Goal: Transaction & Acquisition: Purchase product/service

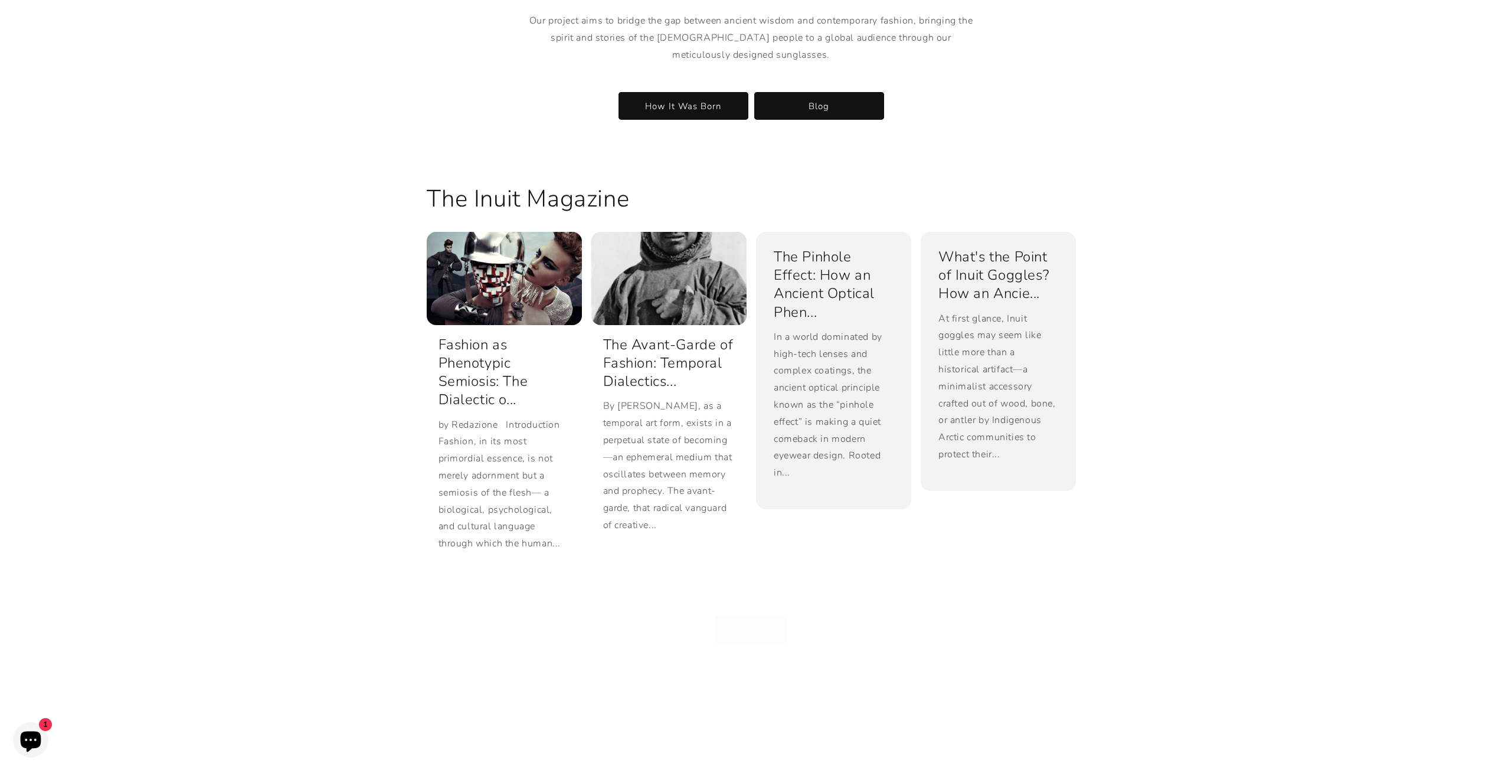
scroll to position [2693, 0]
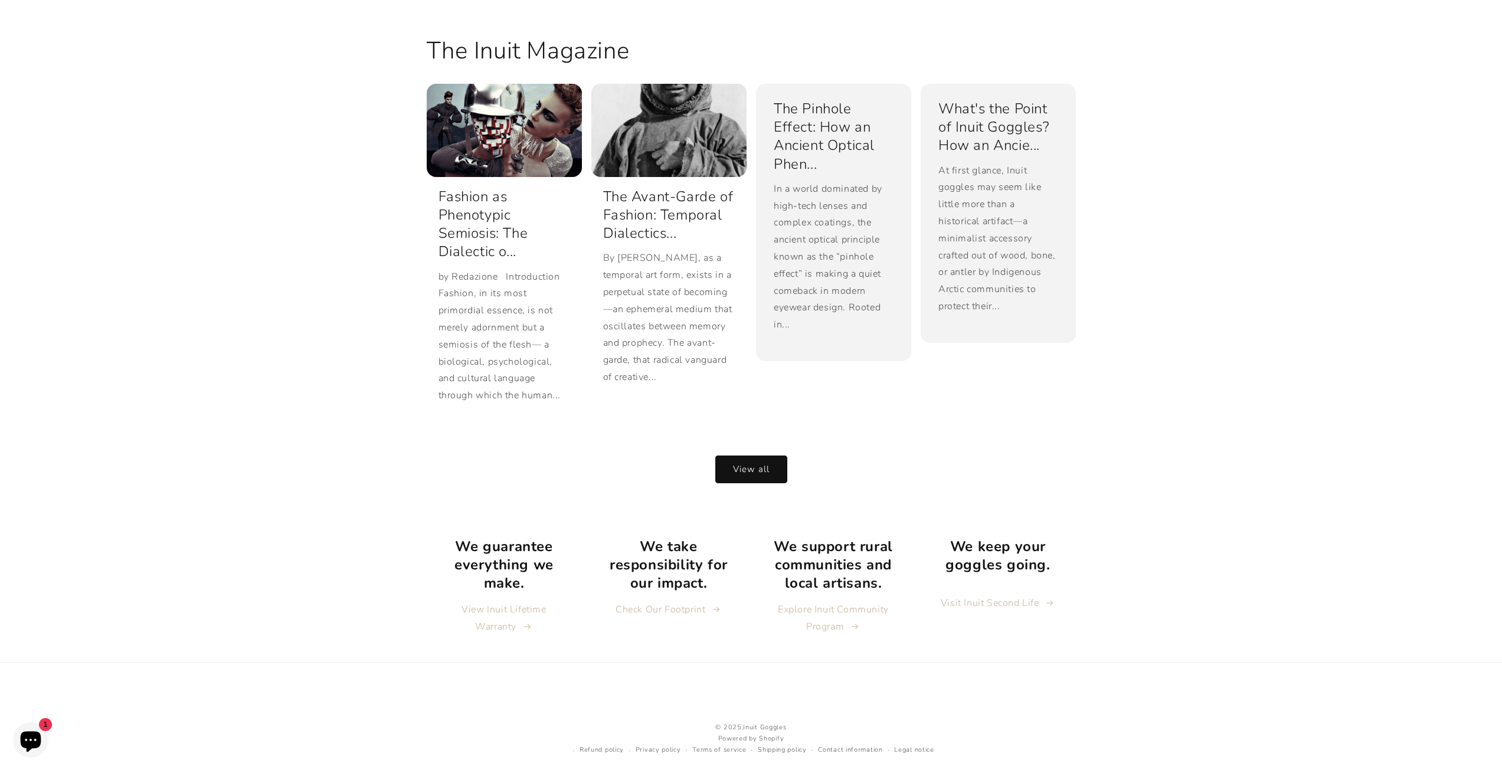
drag, startPoint x: 426, startPoint y: 455, endPoint x: 370, endPoint y: 358, distance: 112.4
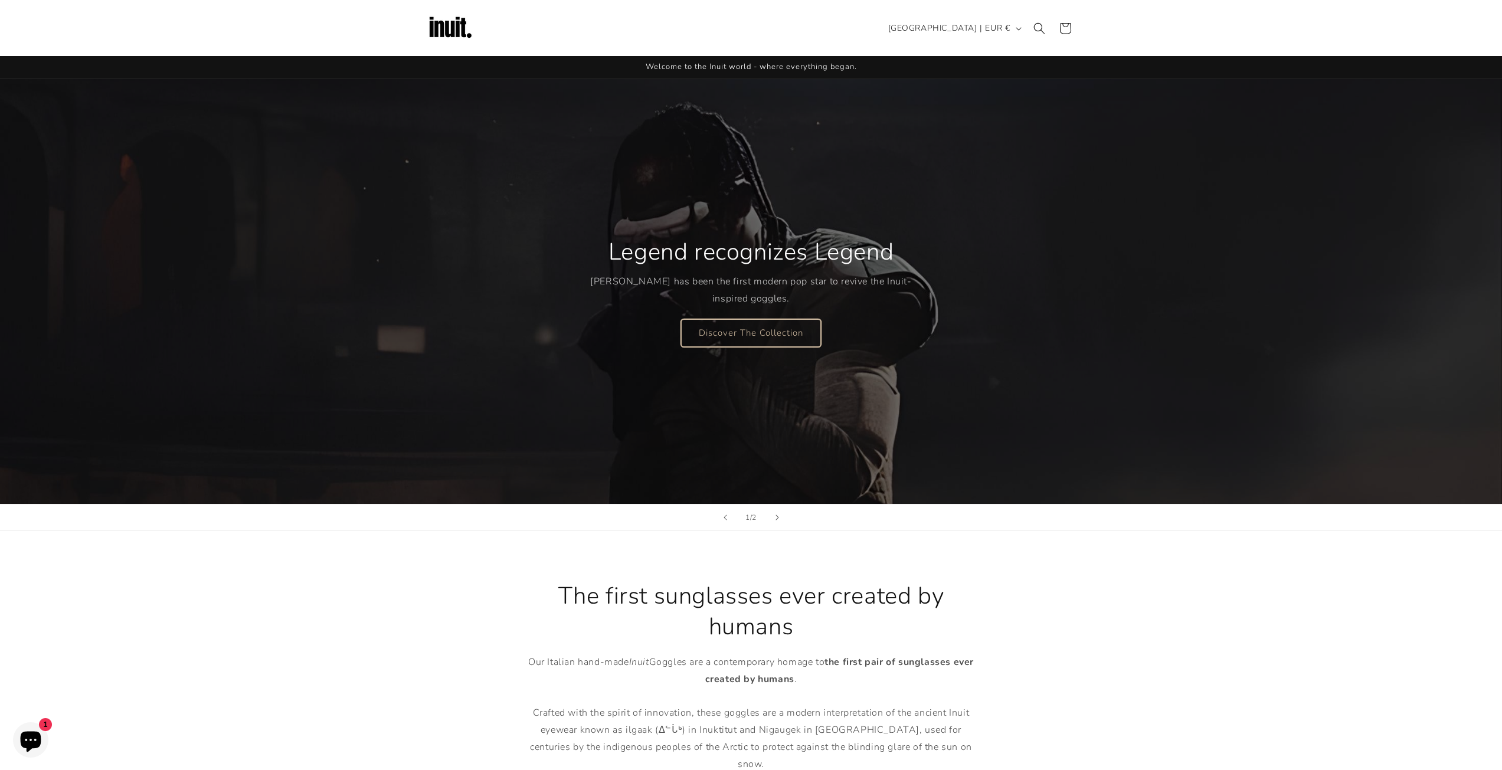
click at [761, 334] on link "Discover The Collection" at bounding box center [751, 333] width 140 height 28
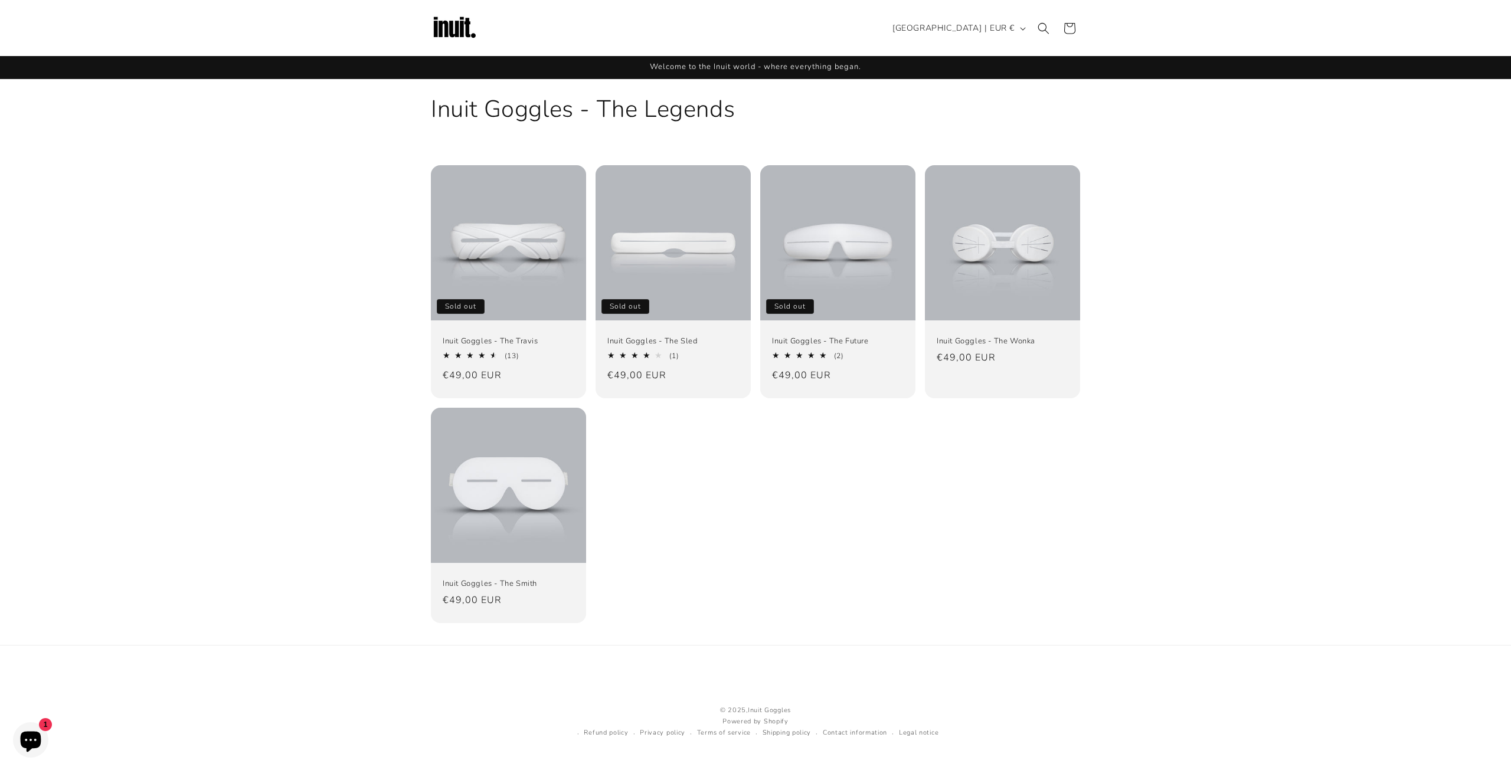
click at [772, 336] on link "Inuit Goggles - The Future" at bounding box center [838, 341] width 132 height 10
click at [520, 336] on link "Inuit Goggles - The Travis" at bounding box center [509, 341] width 132 height 10
click at [536, 336] on link "Inuit Goggles - The Travis" at bounding box center [509, 341] width 132 height 10
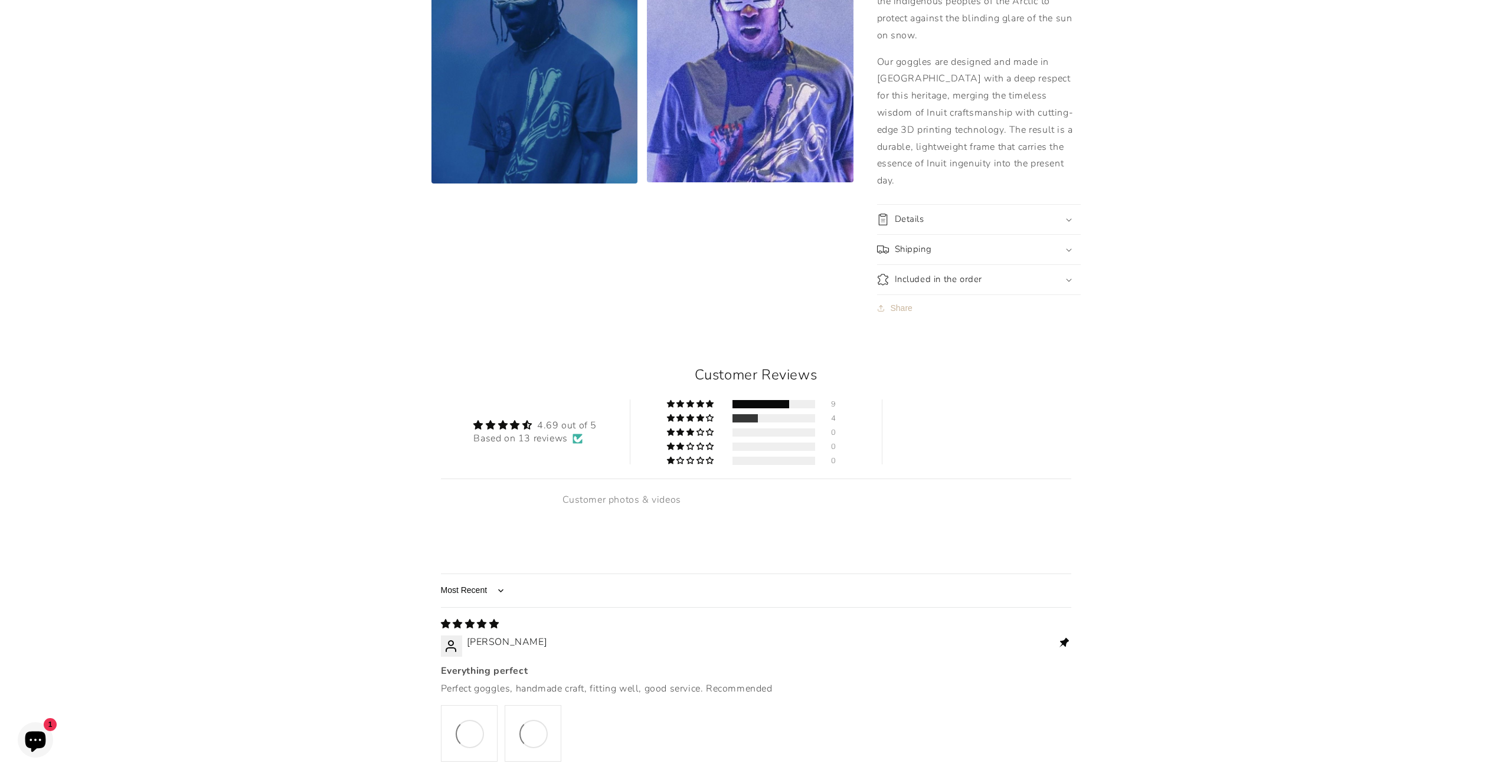
scroll to position [1023, 0]
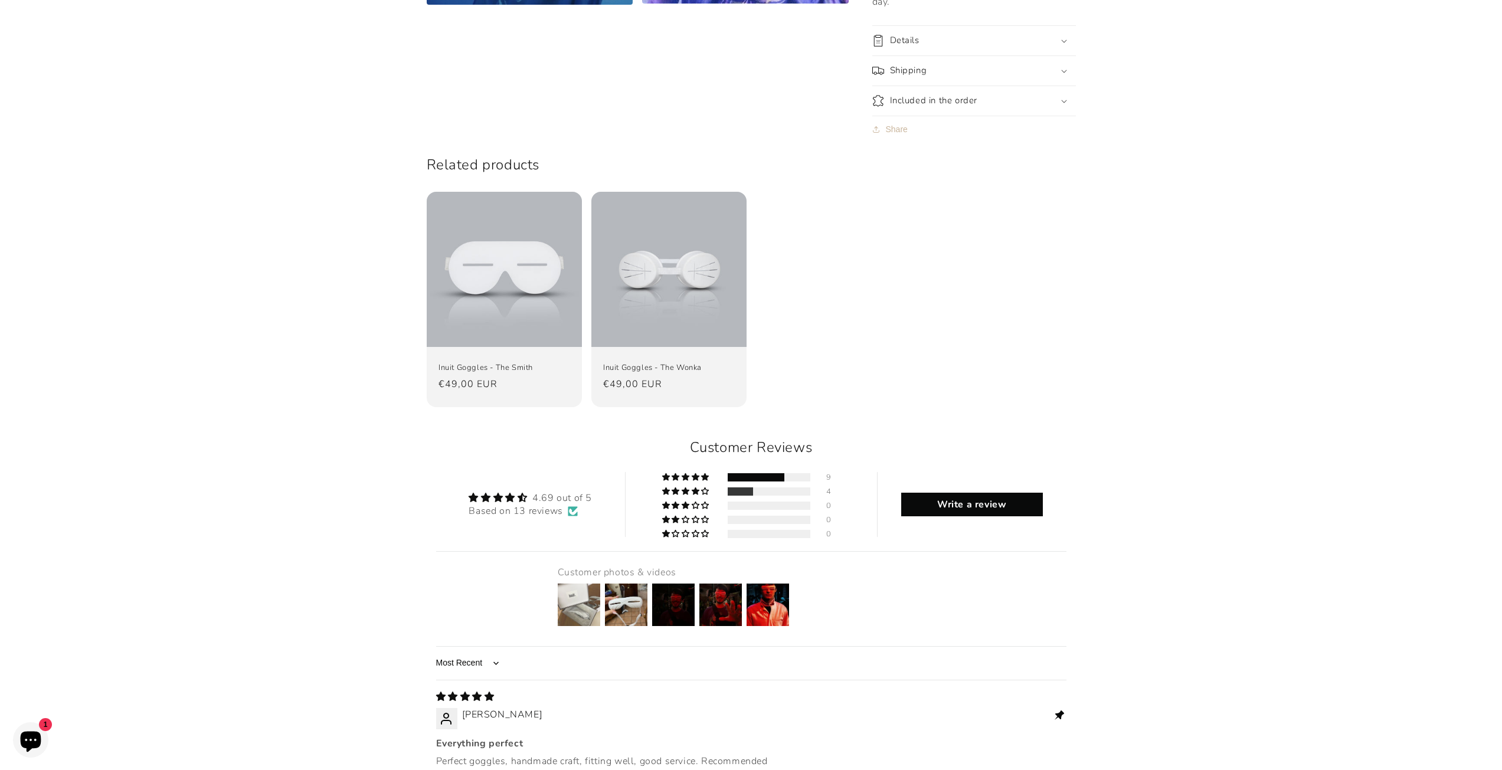
click at [600, 581] on img at bounding box center [578, 604] width 47 height 47
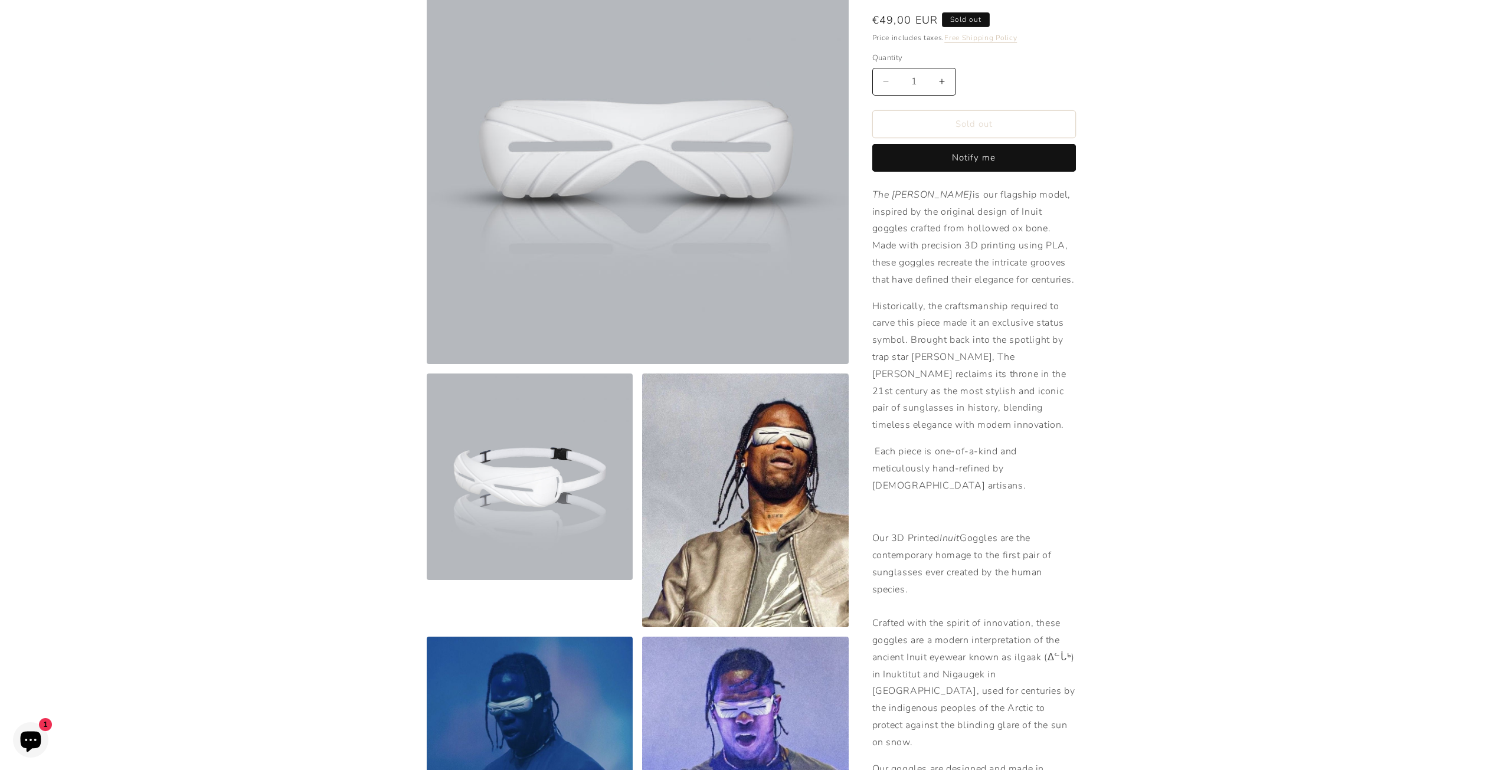
scroll to position [149, 0]
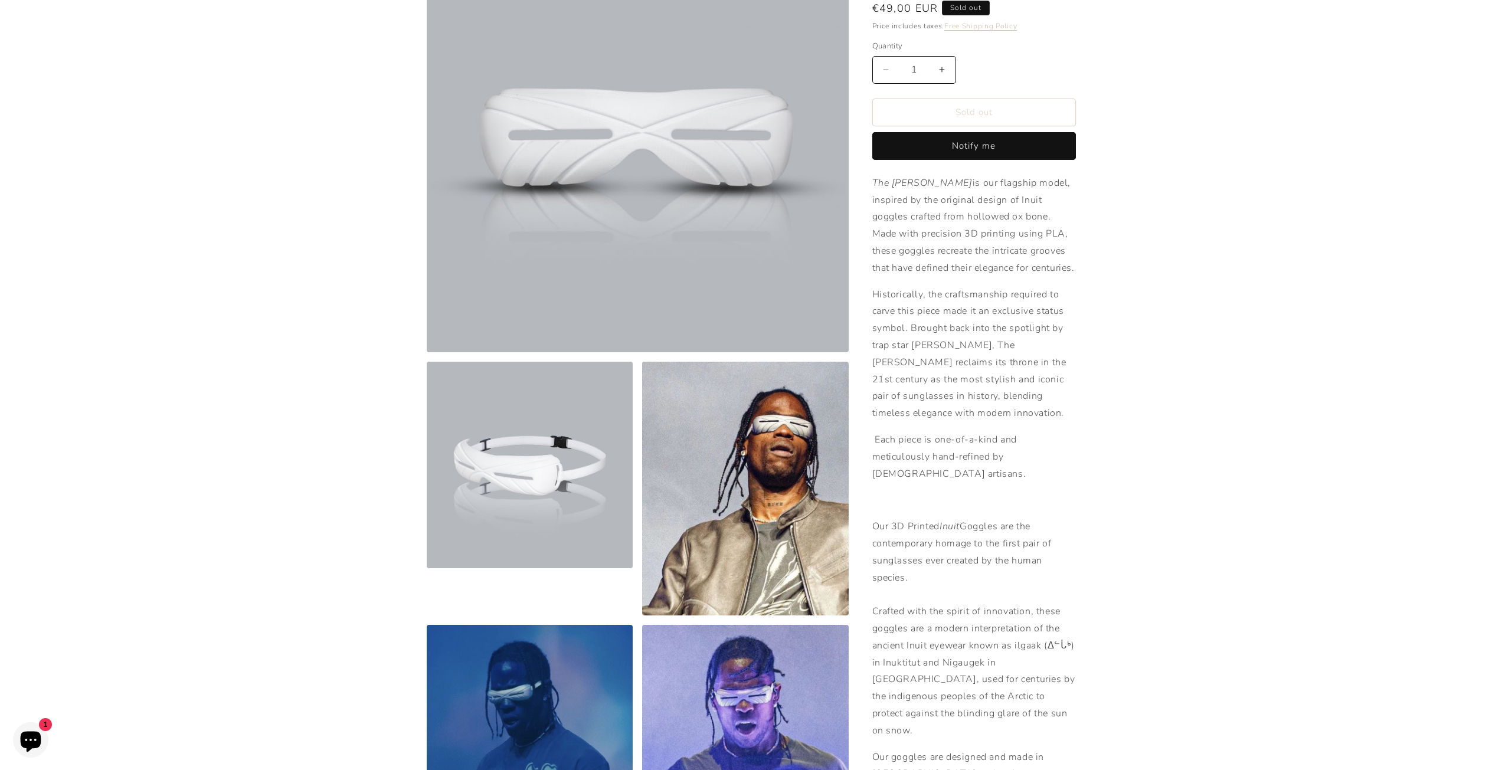
drag, startPoint x: 1187, startPoint y: 647, endPoint x: 1211, endPoint y: 598, distance: 54.9
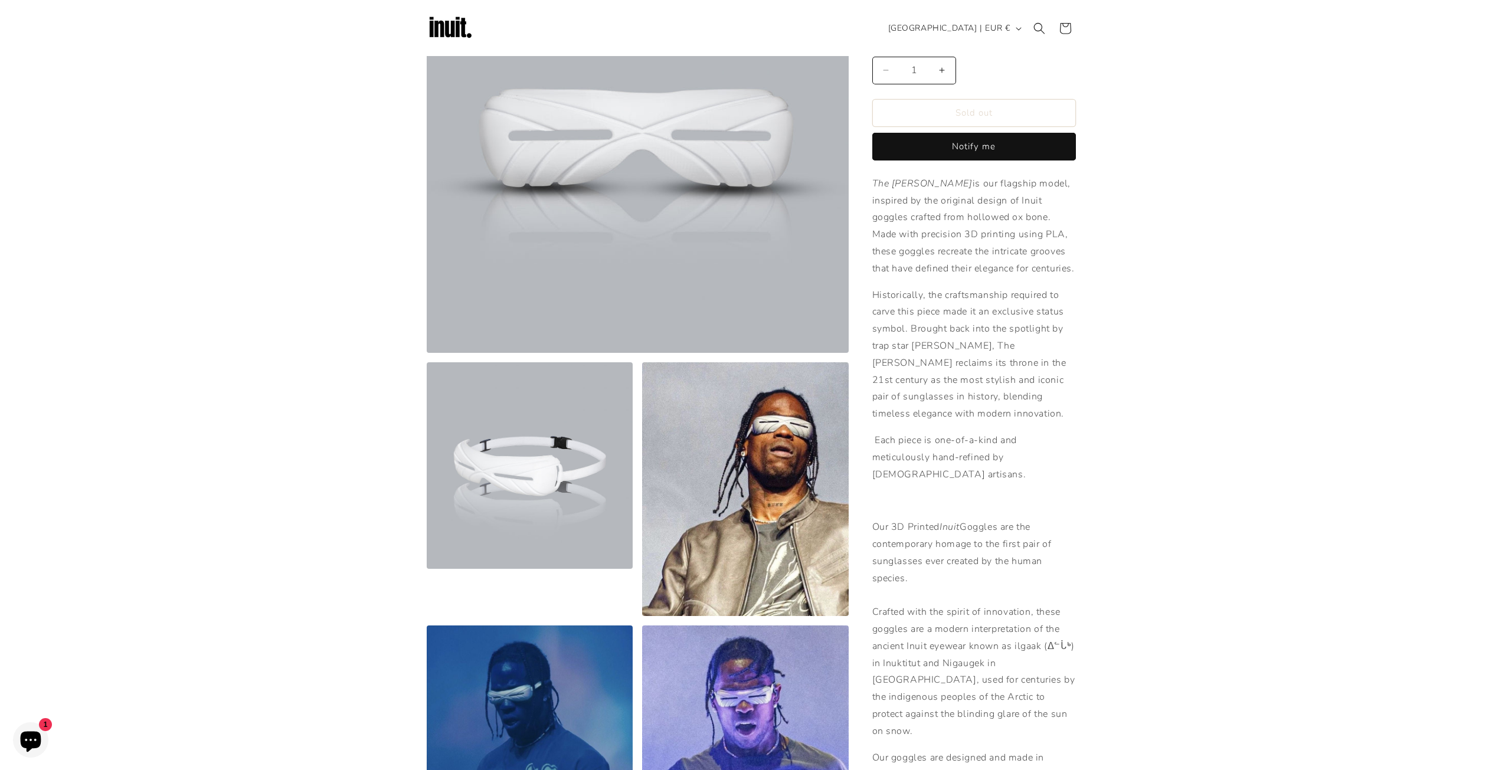
drag, startPoint x: 1182, startPoint y: 679, endPoint x: 1194, endPoint y: 675, distance: 12.5
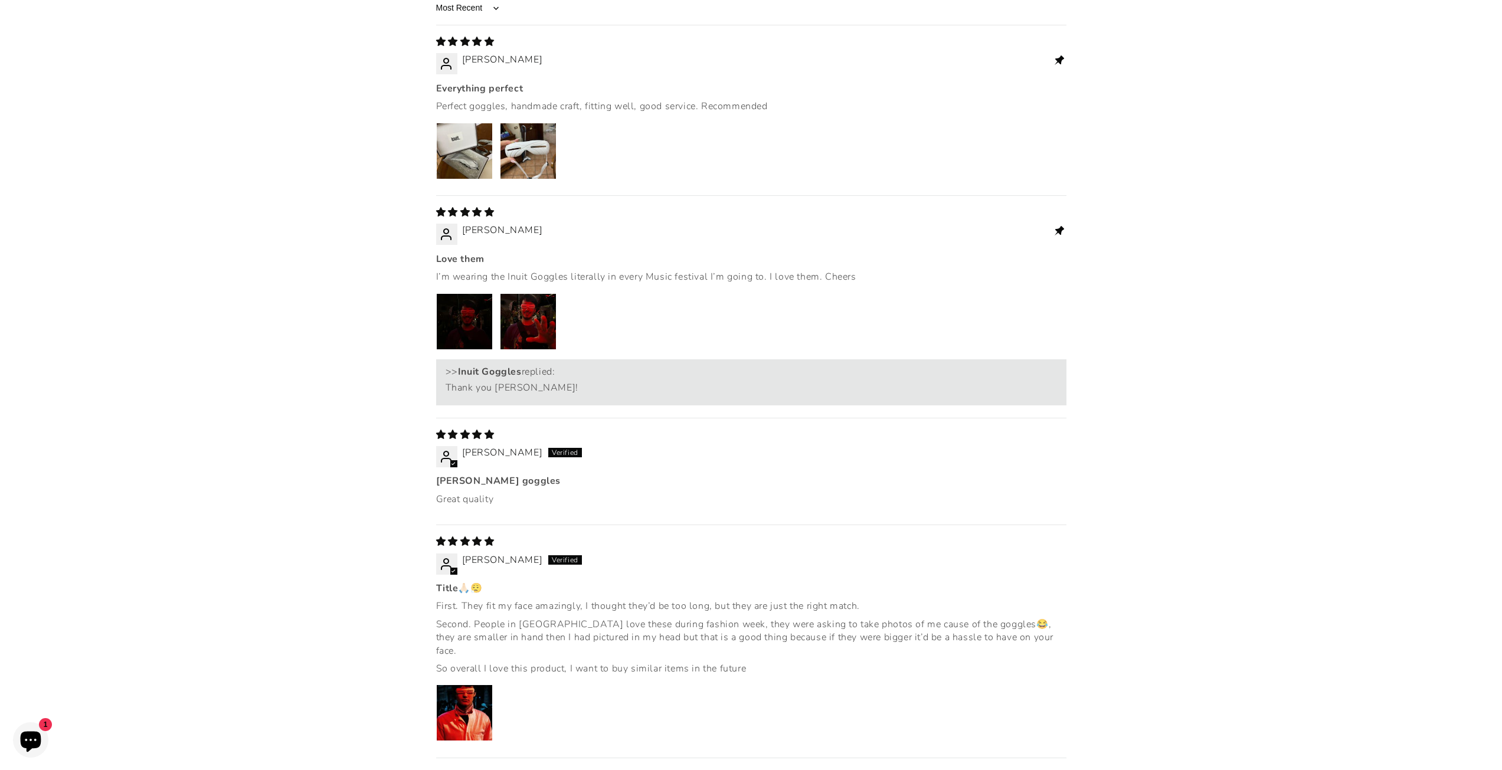
scroll to position [1700, 0]
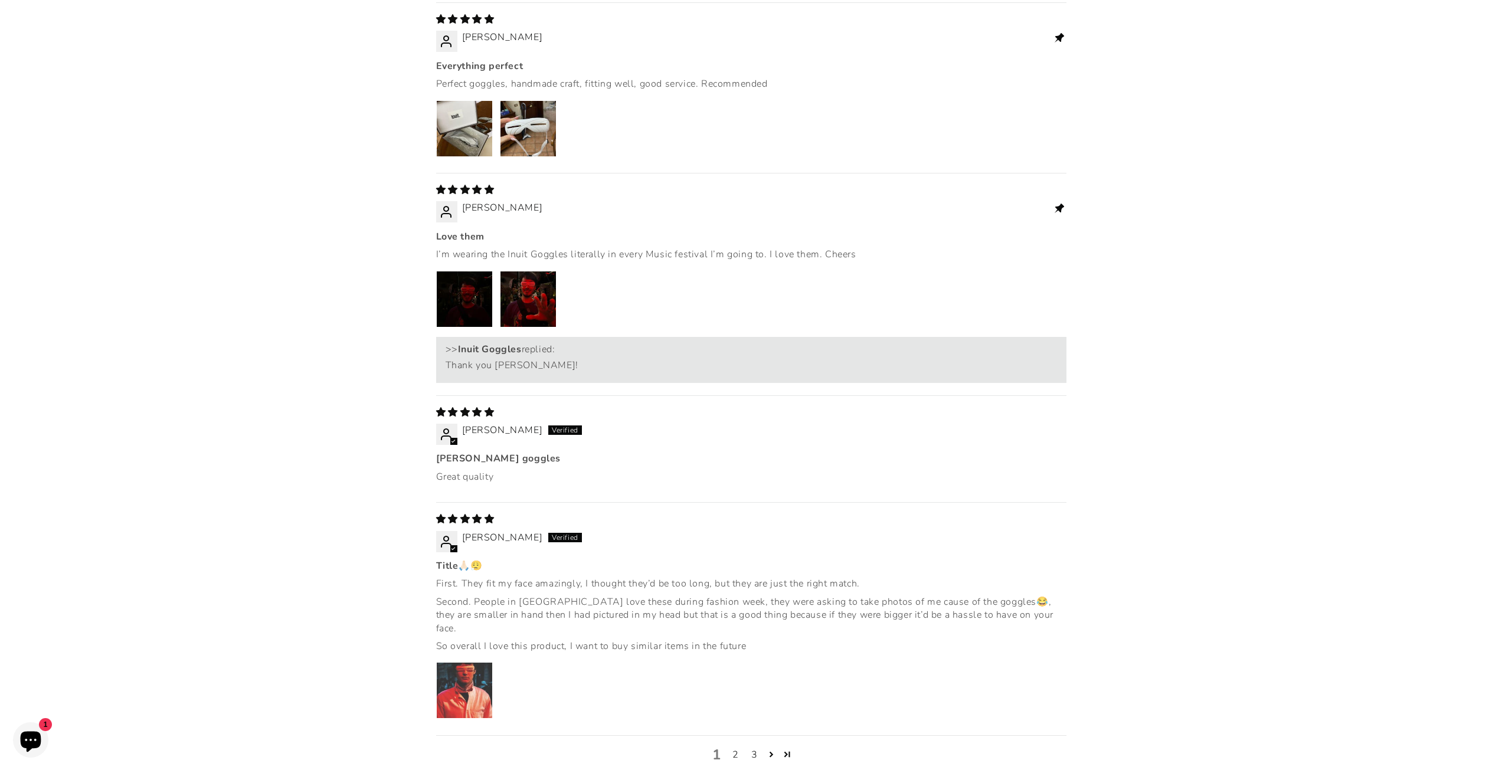
click at [467, 663] on img "Link to user picture 1" at bounding box center [464, 690] width 55 height 55
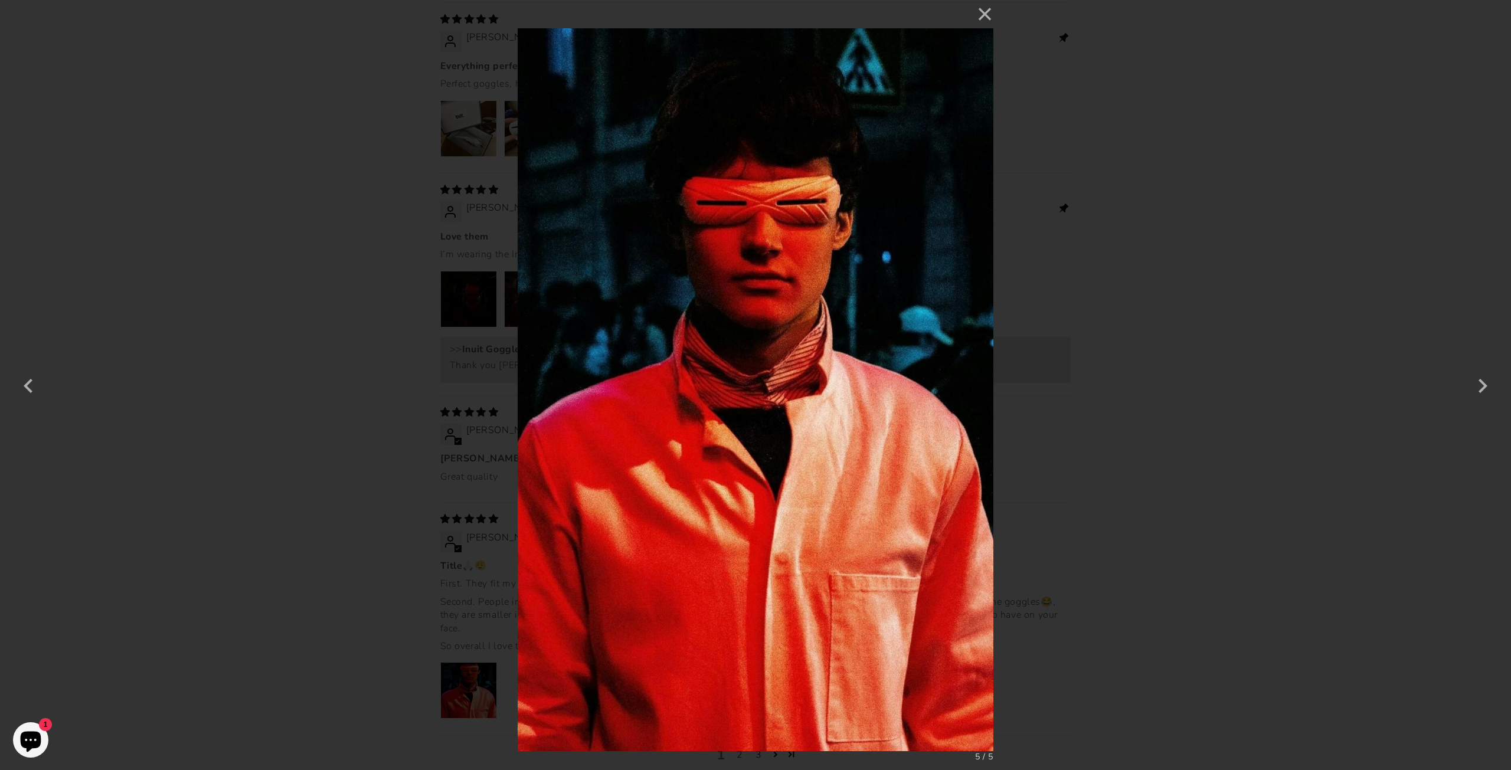
click at [339, 408] on div "× 5 / 5 Loading..." at bounding box center [755, 385] width 1511 height 770
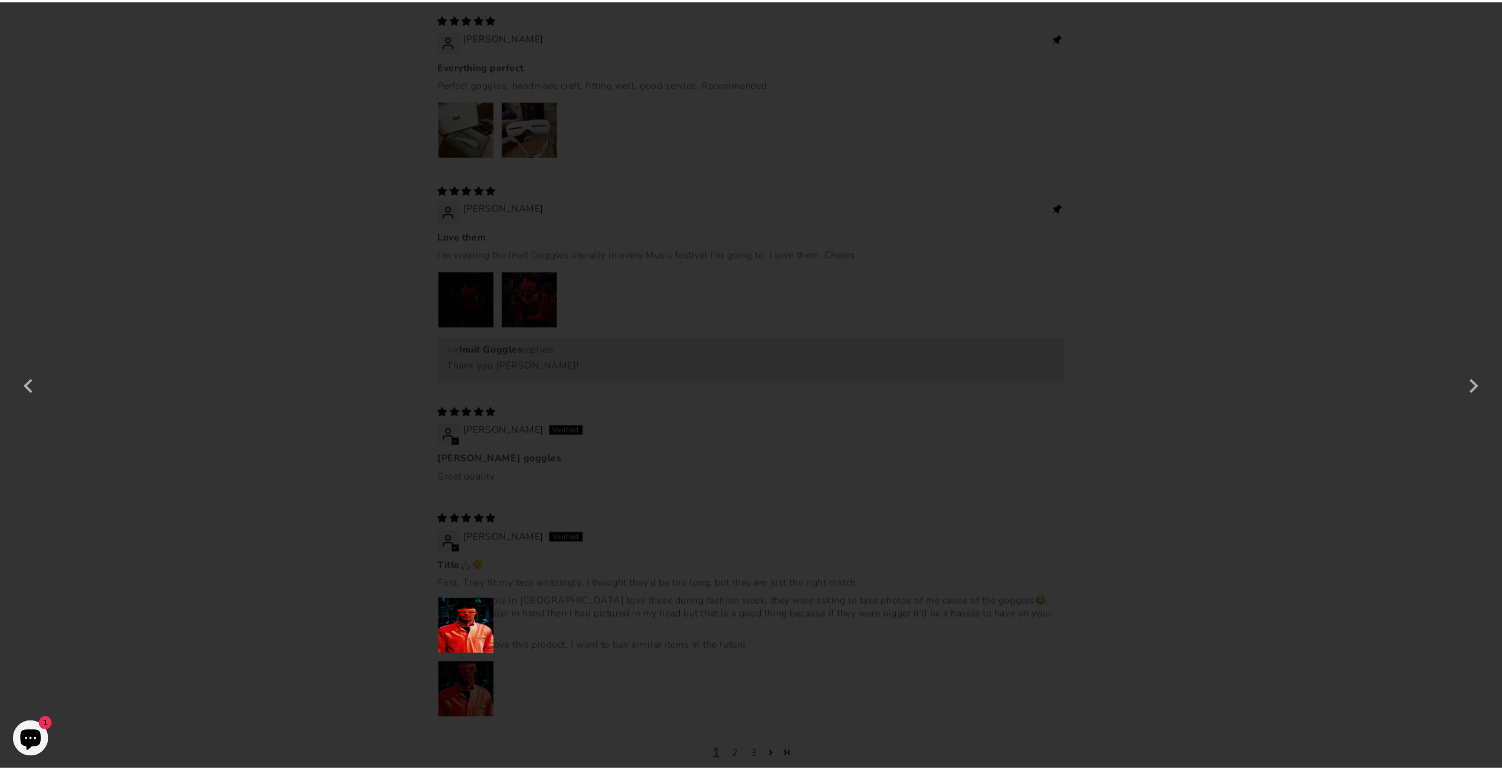
scroll to position [1700, 0]
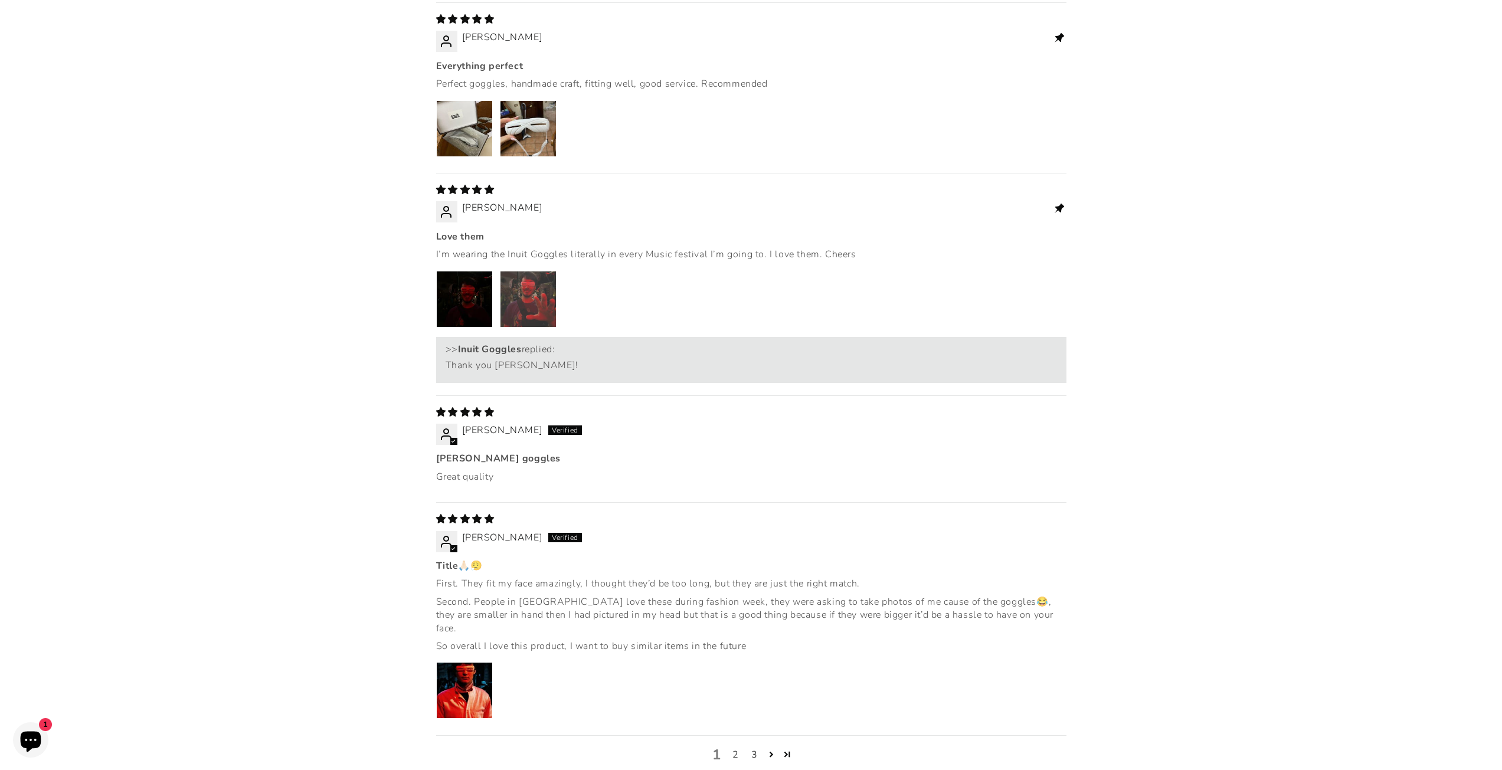
click at [533, 271] on img "Link to user picture 2" at bounding box center [527, 298] width 55 height 55
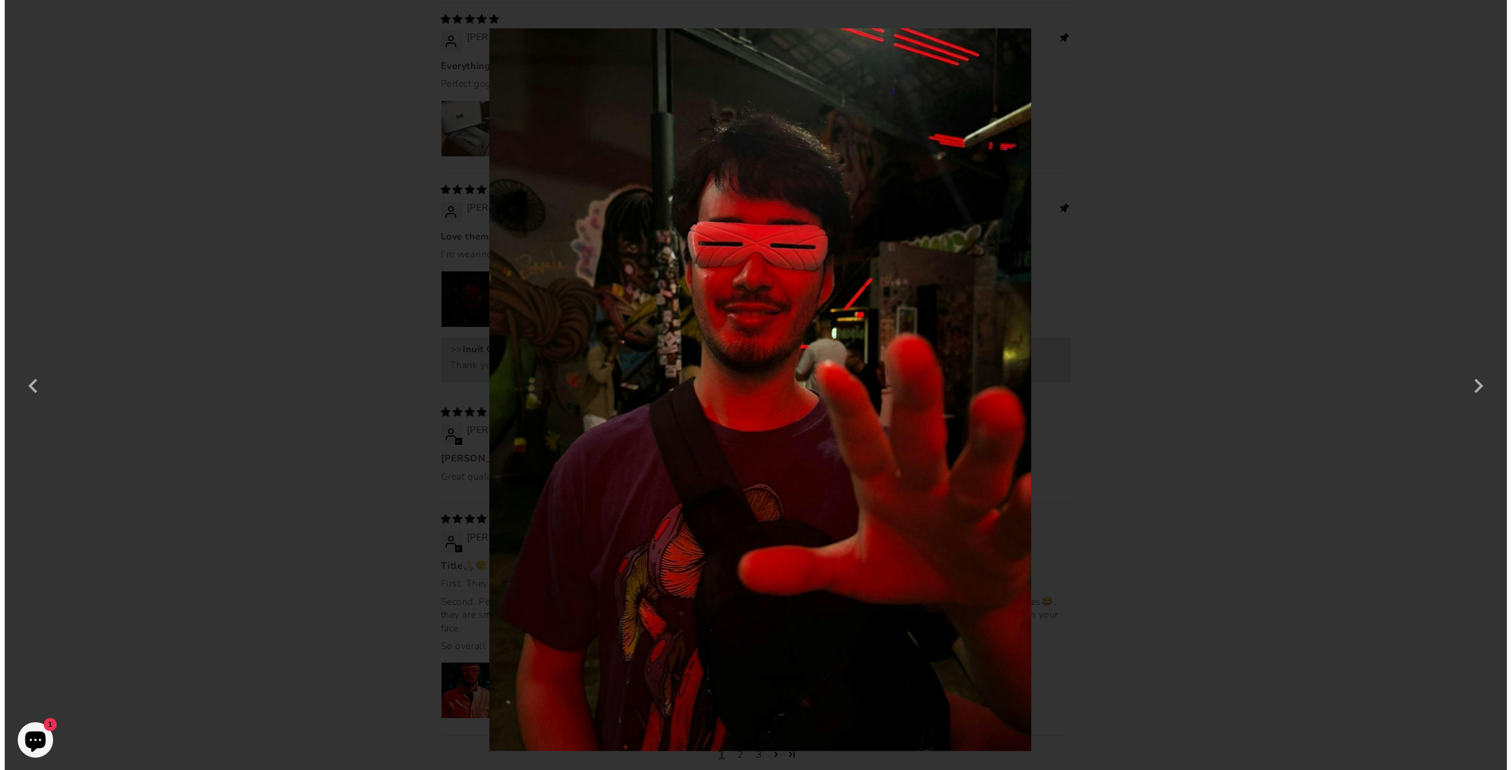
scroll to position [0, 0]
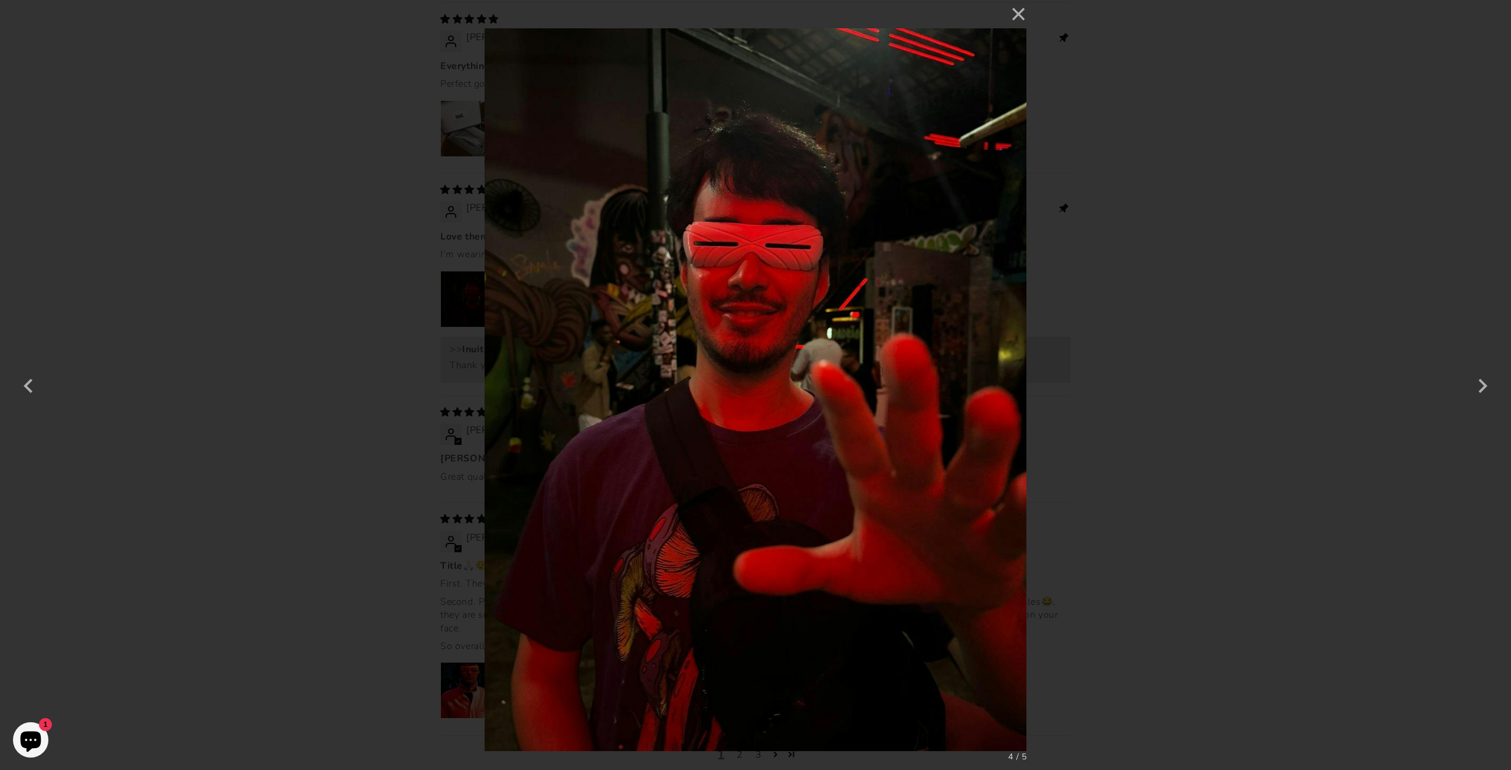
click at [410, 335] on div "× 4 / 5" at bounding box center [755, 385] width 1511 height 770
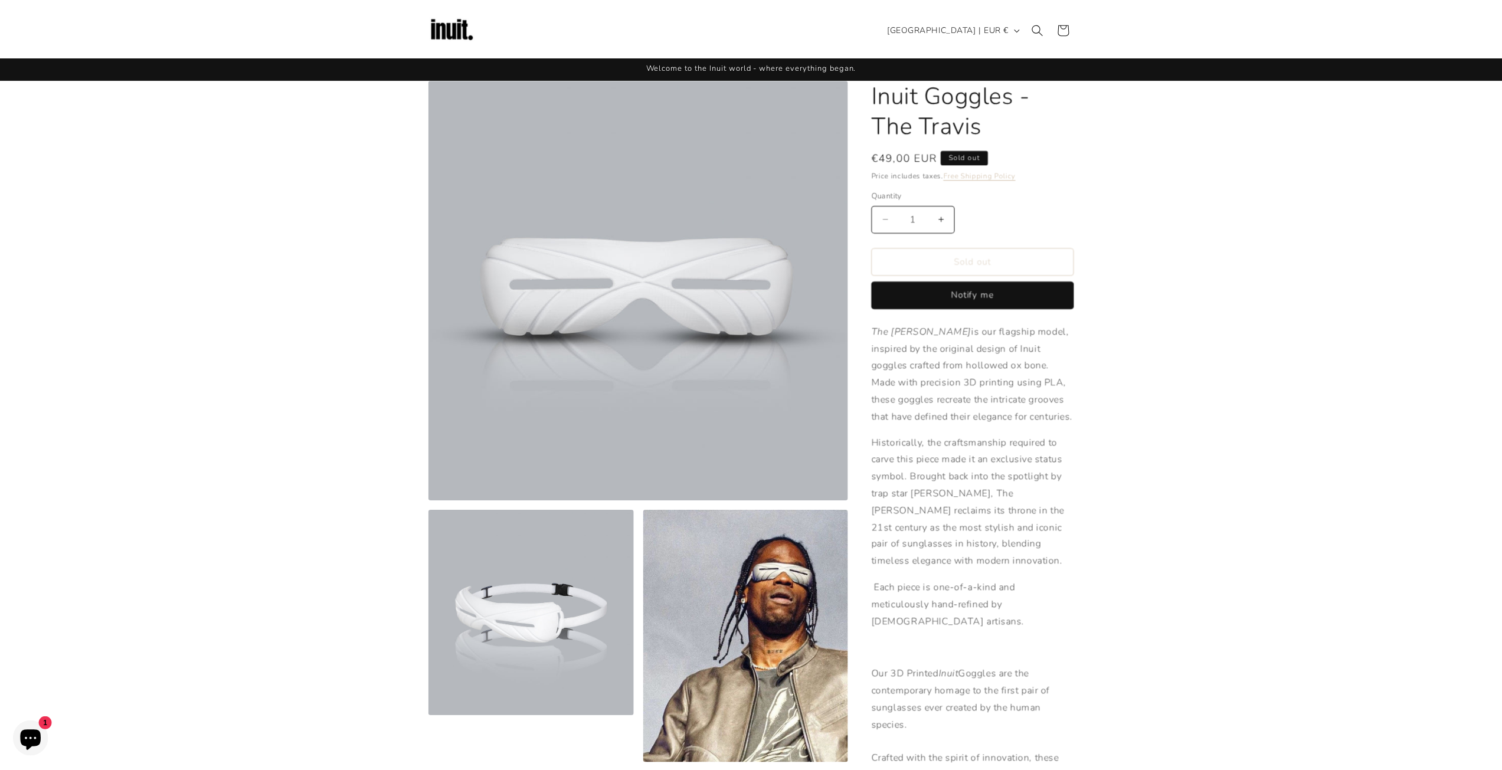
scroll to position [1700, 0]
